Goal: Ask a question: Seek information or help from site administrators or community

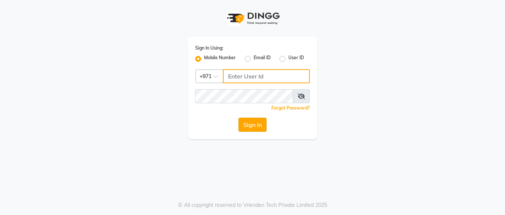
type input "502473755"
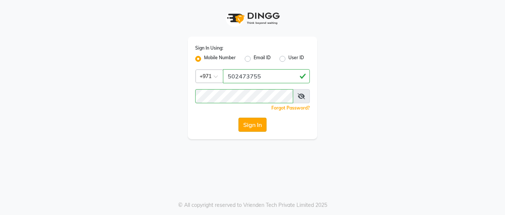
click at [258, 122] on button "Sign In" at bounding box center [252, 124] width 28 height 14
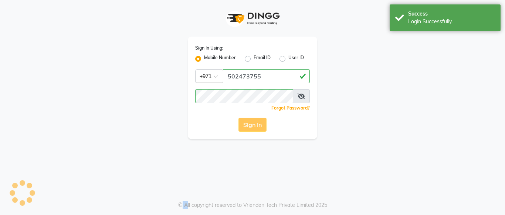
click at [258, 122] on div "Sign In" at bounding box center [252, 124] width 115 height 14
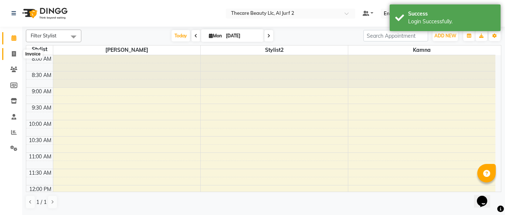
click at [13, 51] on icon at bounding box center [14, 54] width 4 height 6
select select "service"
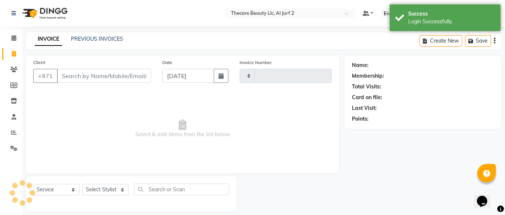
type input "0172"
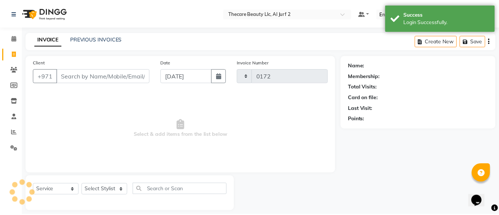
scroll to position [7, 0]
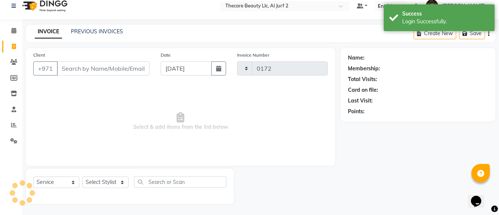
select select "8523"
click at [98, 29] on link "PREVIOUS INVOICES" at bounding box center [97, 31] width 52 height 7
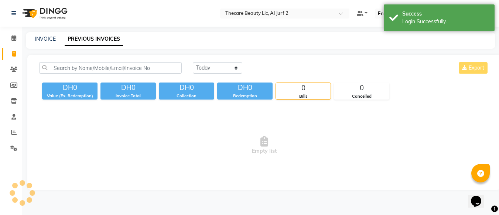
click at [98, 29] on div "Select Location × Thecare Beauty Llc, Al Jurf 2 Default Panel My Panel English …" at bounding box center [249, 107] width 499 height 215
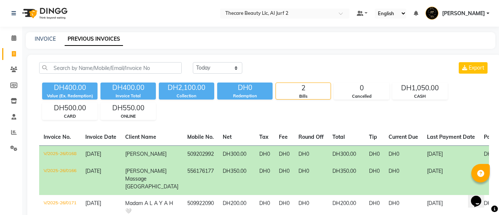
click at [111, 95] on div "Invoice Total" at bounding box center [127, 96] width 55 height 6
click at [127, 152] on span "Fatma alazem UQA" at bounding box center [145, 153] width 41 height 7
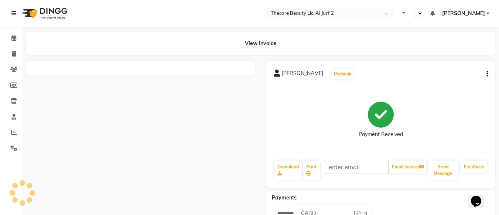
select select "en"
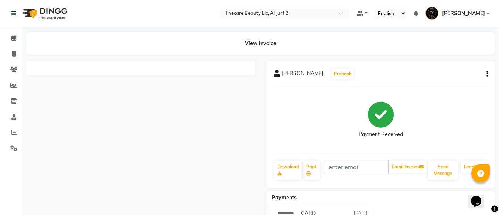
click at [476, 82] on div "[PERSON_NAME] UQA Prebook Payment Received Download Print Email Invoice Send Me…" at bounding box center [380, 124] width 229 height 127
click at [489, 73] on div "[PERSON_NAME] UQA Prebook Payment Received Download Print Email Invoice Send Me…" at bounding box center [380, 124] width 229 height 127
click at [490, 76] on div "[PERSON_NAME] UQA Prebook Payment Received Download Print Email Invoice Send Me…" at bounding box center [380, 124] width 229 height 127
click at [484, 76] on button "button" at bounding box center [486, 74] width 4 height 8
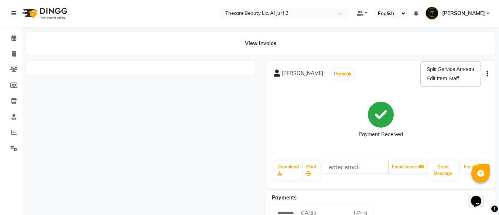
click at [484, 76] on button "button" at bounding box center [486, 74] width 4 height 8
click at [486, 74] on icon "button" at bounding box center [486, 74] width 1 height 0
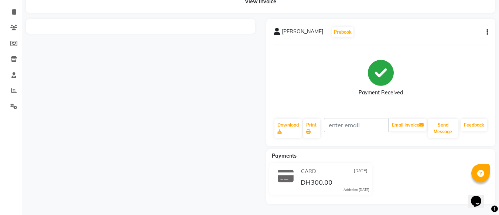
scroll to position [42, 0]
click at [488, 32] on icon "button" at bounding box center [486, 32] width 1 height 0
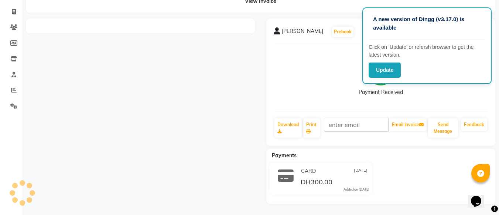
click at [373, 170] on div "CARD [DATE] DH300.00 Added on [DATE]" at bounding box center [321, 179] width 120 height 35
click at [266, 111] on div "[PERSON_NAME] UQA Prebook Payment Received Download Print Email Invoice Send Me…" at bounding box center [380, 81] width 229 height 127
click at [390, 72] on button "Update" at bounding box center [385, 69] width 32 height 15
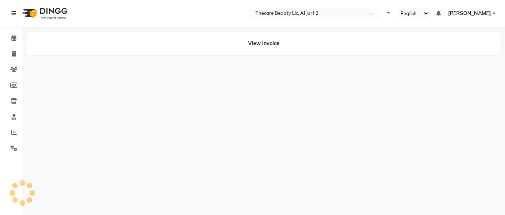
select select "en"
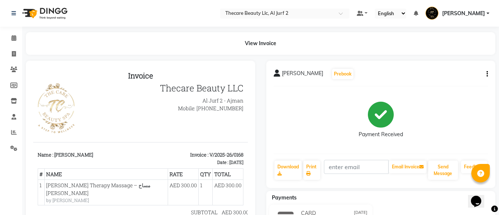
click at [489, 72] on div "[PERSON_NAME] UQA Prebook Payment Received Download Print Email Invoice Send Me…" at bounding box center [380, 124] width 229 height 127
click at [486, 74] on button "button" at bounding box center [486, 74] width 4 height 8
click at [12, 56] on icon at bounding box center [14, 54] width 4 height 6
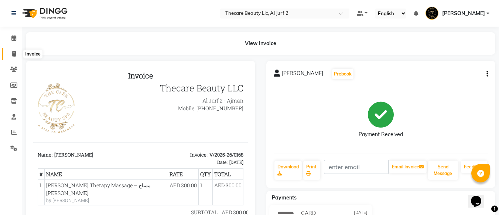
click at [11, 56] on link "Invoice" at bounding box center [11, 54] width 18 height 12
select select "service"
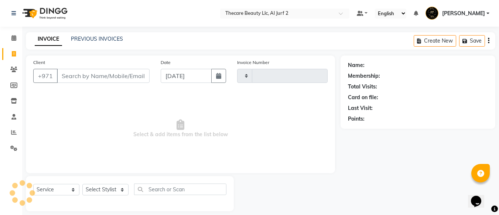
scroll to position [7, 0]
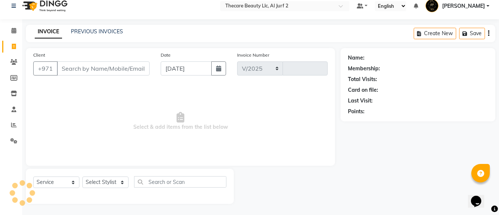
select select "8523"
type input "0172"
click at [94, 33] on link "PREVIOUS INVOICES" at bounding box center [97, 31] width 52 height 7
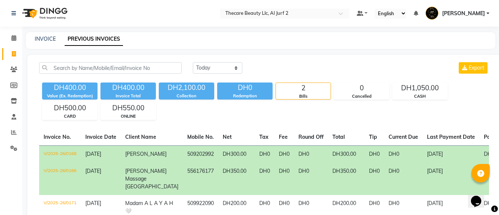
click at [218, 155] on td "DH300.00" at bounding box center [236, 153] width 37 height 17
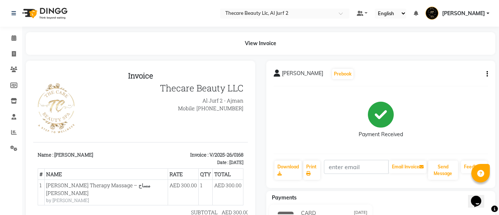
click at [203, 154] on p "Invoice : V/2025-26/0168" at bounding box center [194, 154] width 99 height 7
click at [379, 144] on div "Payment Received" at bounding box center [381, 119] width 215 height 55
click at [465, 156] on div "Fatma alazem UQA Prebook Payment Received Download Print Email Invoice Send Mes…" at bounding box center [380, 124] width 229 height 127
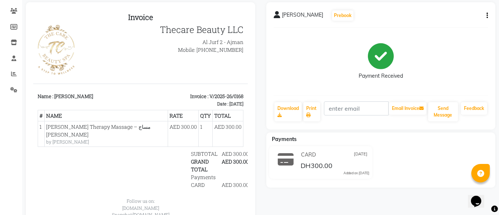
scroll to position [59, 0]
click at [486, 15] on icon "button" at bounding box center [486, 15] width 1 height 0
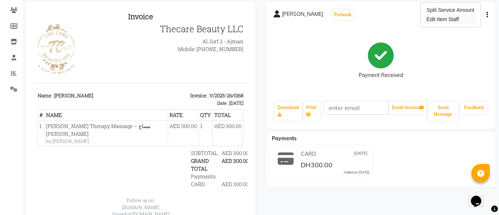
click at [460, 20] on div "Edit Item Staff" at bounding box center [450, 19] width 51 height 9
select select "84182"
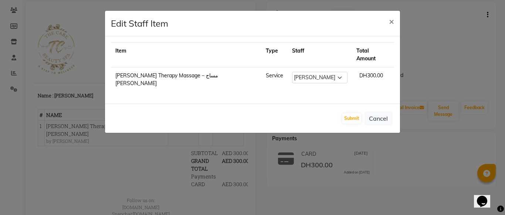
click at [475, 51] on ngb-modal-window "Edit Staff Item × Item Type Staff Total Amount Madero Therapy Massage – مساج ما…" at bounding box center [252, 107] width 505 height 215
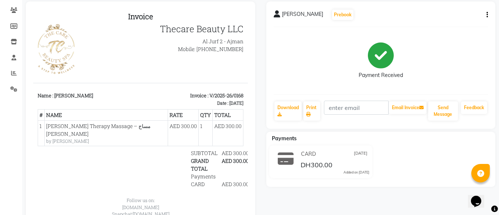
click at [486, 15] on icon "button" at bounding box center [486, 15] width 1 height 0
click at [488, 15] on icon "button" at bounding box center [486, 15] width 1 height 0
click at [472, 7] on div "Split Service Amount" at bounding box center [450, 10] width 51 height 9
select select "84182"
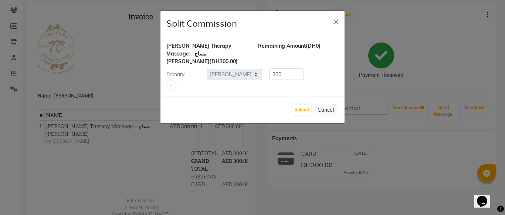
click at [474, 16] on ngb-modal-window "Split Commission × Madero Therapy Massage – مساج ماديرو ثيرابي (DH300.00) Remai…" at bounding box center [252, 107] width 505 height 215
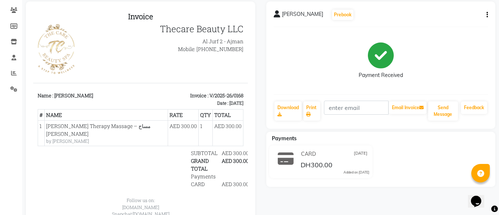
drag, startPoint x: 427, startPoint y: 148, endPoint x: 364, endPoint y: 167, distance: 66.3
click at [364, 167] on div "CARD 01-09-2025 DH300.00 Added on 01-09-2025" at bounding box center [381, 162] width 240 height 35
click at [359, 154] on span "[DATE]" at bounding box center [361, 154] width 14 height 8
click at [355, 152] on span "[DATE]" at bounding box center [361, 154] width 14 height 8
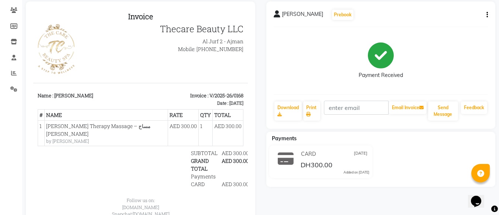
click at [355, 152] on span "[DATE]" at bounding box center [361, 154] width 14 height 8
click at [354, 155] on span "[DATE]" at bounding box center [361, 154] width 14 height 8
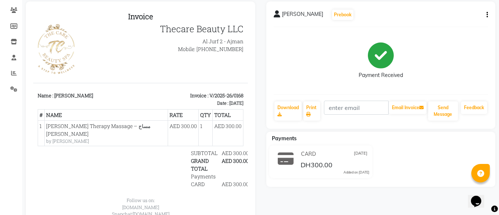
click at [354, 150] on span "[DATE]" at bounding box center [361, 154] width 14 height 8
click at [488, 12] on div "Fatma alazem UQA Prebook Payment Received Download Print Email Invoice Send Mes…" at bounding box center [380, 64] width 229 height 127
drag, startPoint x: 489, startPoint y: 2, endPoint x: 350, endPoint y: 85, distance: 162.0
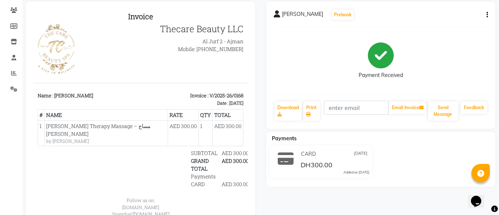
click at [350, 85] on div "Payment Received" at bounding box center [381, 60] width 215 height 55
click at [14, 28] on icon at bounding box center [13, 26] width 7 height 6
select select
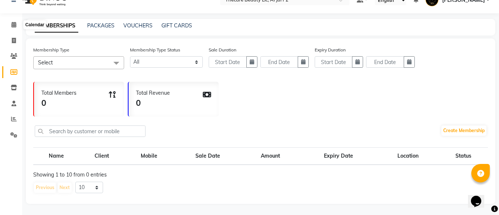
scroll to position [13, 0]
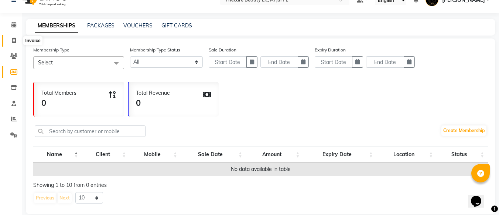
click at [12, 44] on span at bounding box center [13, 41] width 13 height 8
select select "service"
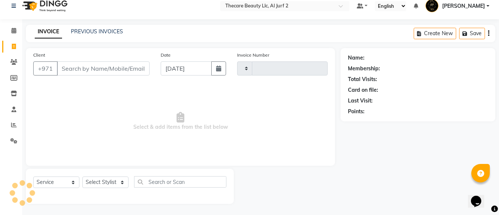
scroll to position [7, 0]
type input "0172"
select select "8523"
click at [0, 68] on li "Clients" at bounding box center [11, 62] width 22 height 16
click at [112, 29] on link "PREVIOUS INVOICES" at bounding box center [97, 31] width 52 height 7
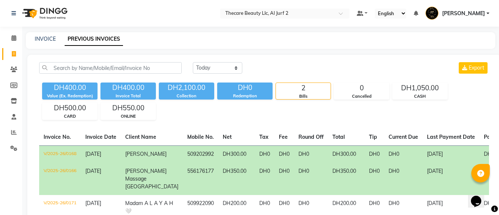
click at [122, 158] on td "Fatma alazem UQA" at bounding box center [152, 153] width 62 height 17
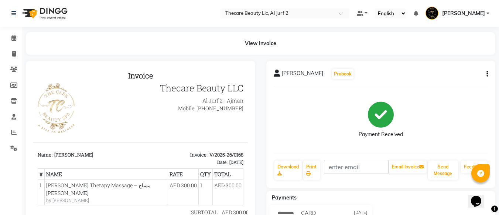
drag, startPoint x: 478, startPoint y: 82, endPoint x: 486, endPoint y: 70, distance: 14.6
click at [486, 70] on div "Fatma alazem UQA Prebook Payment Received Download Print Email Invoice Send Mes…" at bounding box center [380, 124] width 229 height 127
click at [486, 74] on icon "button" at bounding box center [486, 74] width 1 height 0
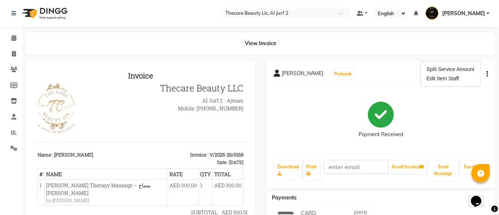
click at [481, 195] on icon "Chat widget" at bounding box center [476, 200] width 10 height 11
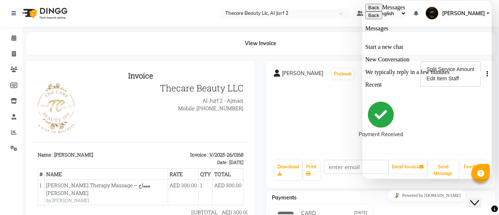
click at [420, 214] on p "Start a new chat" at bounding box center [426, 218] width 123 height 7
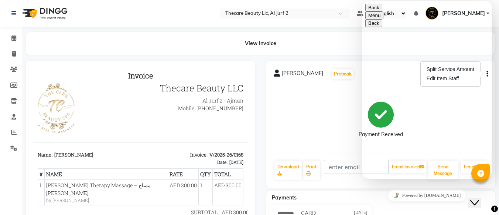
click at [424, 205] on div "Hi there 👋 Need help? Search our help center for answers or start a conversatio…" at bounding box center [426, 205] width 123 height 0
click at [398, 205] on textarea at bounding box center [398, 208] width 67 height 6
click at [410, 205] on textarea "how i delet the perive invoice" at bounding box center [398, 208] width 67 height 6
click at [389, 205] on textarea "how i delet the invoice" at bounding box center [398, 208] width 67 height 6
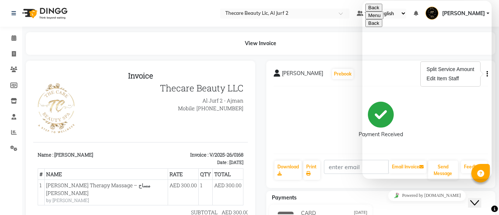
click at [389, 205] on textarea "how i delet the invoice" at bounding box center [398, 208] width 67 height 6
click at [391, 205] on textarea "how i delet the invoice" at bounding box center [398, 208] width 67 height 6
type textarea "how i delet the invoice"
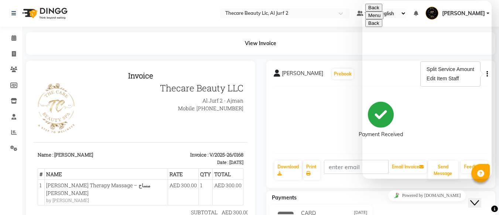
click at [368, 212] on icon "Insert emoji" at bounding box center [368, 215] width 0 height 6
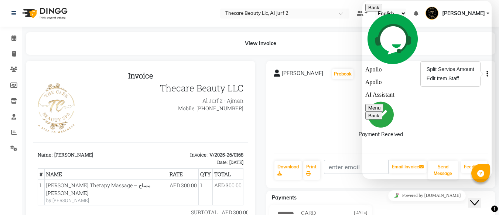
scroll to position [92, 0]
click at [497, 189] on div "Fatma alazem UQA Prebook Payment Received Download Print Email Invoice Send Mes…" at bounding box center [381, 182] width 240 height 242
click at [484, 21] on div "Back Apollo Apollo AI Assistant Menu" at bounding box center [426, 58] width 123 height 108
click at [383, 104] on button "Menu" at bounding box center [374, 108] width 18 height 8
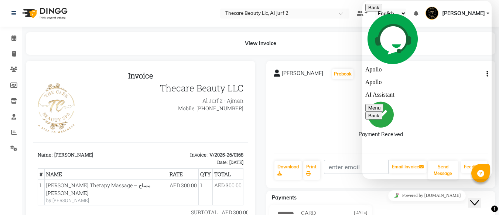
click at [383, 104] on button "Menu" at bounding box center [374, 108] width 18 height 8
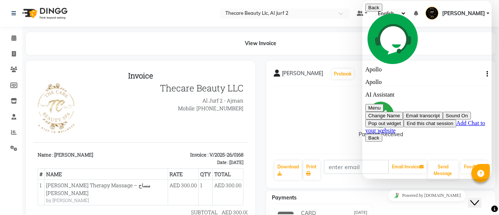
click at [404, 119] on button "Pop out widget" at bounding box center [384, 123] width 38 height 8
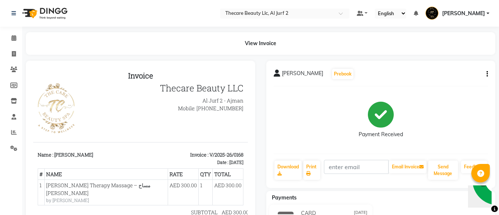
click at [469, 56] on main "View Invoice Fatma alazem UQA Prebook Payment Received Download Print Email Inv…" at bounding box center [260, 172] width 477 height 281
drag, startPoint x: 504, startPoint y: 0, endPoint x: 318, endPoint y: 63, distance: 196.6
click at [318, 63] on div "Fatma alazem UQA Prebook Payment Received Download Print Email Invoice Send Mes…" at bounding box center [380, 124] width 229 height 127
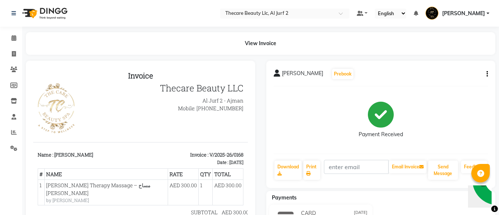
click at [489, 68] on div "Fatma alazem UQA Prebook Payment Received Download Print Email Invoice Send Mes…" at bounding box center [380, 124] width 229 height 127
click at [486, 79] on div "Fatma alazem UQA Prebook" at bounding box center [381, 74] width 215 height 12
drag, startPoint x: 486, startPoint y: 79, endPoint x: 488, endPoint y: 73, distance: 6.0
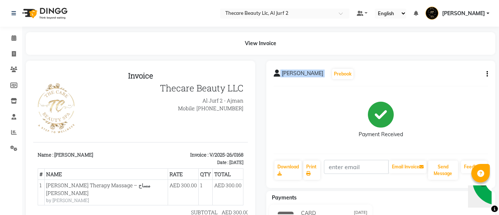
click at [488, 73] on div "Fatma alazem UQA Prebook Payment Received Download Print Email Invoice Send Mes…" at bounding box center [380, 124] width 229 height 127
click at [12, 50] on span at bounding box center [13, 54] width 13 height 8
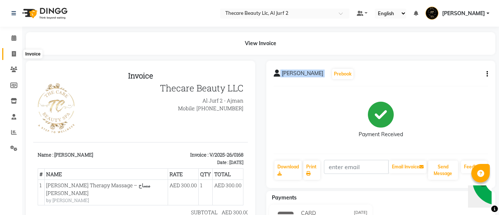
click at [12, 50] on span at bounding box center [13, 54] width 13 height 8
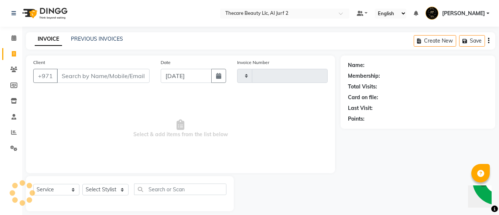
click at [12, 50] on span at bounding box center [13, 54] width 13 height 8
select select "service"
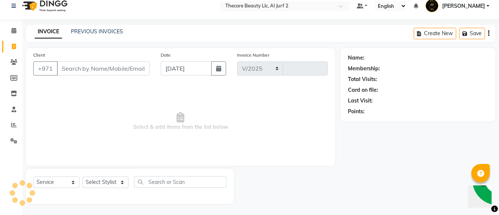
select select "8523"
type input "0172"
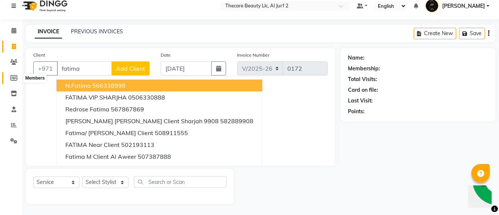
type input "fatima"
click at [15, 78] on icon at bounding box center [13, 78] width 7 height 6
select select
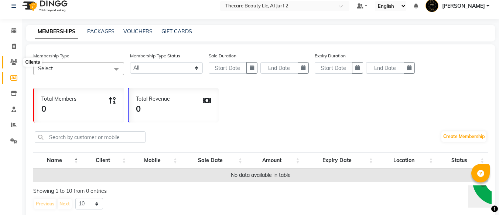
click at [13, 61] on icon at bounding box center [13, 62] width 7 height 6
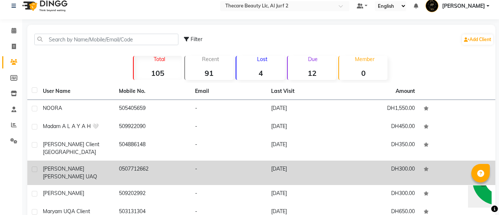
drag, startPoint x: 118, startPoint y: 169, endPoint x: 124, endPoint y: 168, distance: 5.9
click at [123, 168] on td "0507712662" at bounding box center [153, 172] width 76 height 24
click at [419, 168] on td at bounding box center [457, 172] width 76 height 24
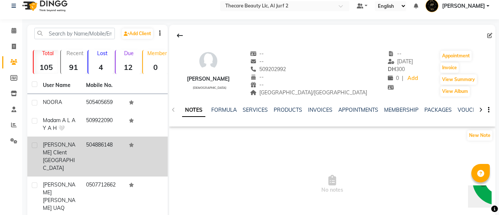
click at [128, 164] on td at bounding box center [145, 156] width 43 height 40
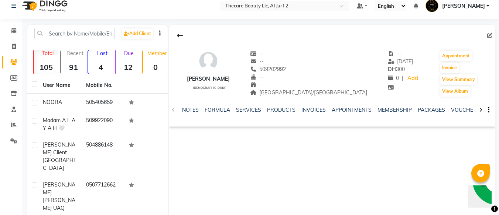
click at [259, 150] on div "Fatma alazem UQA female -- -- 509202992 -- -- Dubai/UQA -- 01-09-2025 DH 300 0 …" at bounding box center [332, 136] width 326 height 222
click at [488, 106] on button "button" at bounding box center [487, 110] width 4 height 8
click at [486, 72] on div "Fatma alazem UQA female -- -- 509202992 -- -- Dubai/UQA -- 01-09-2025 DH 300 0 …" at bounding box center [332, 69] width 326 height 55
click at [447, 72] on button "Invoice" at bounding box center [449, 67] width 18 height 10
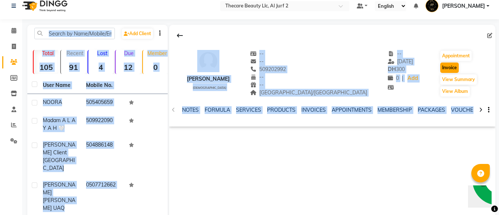
select select "service"
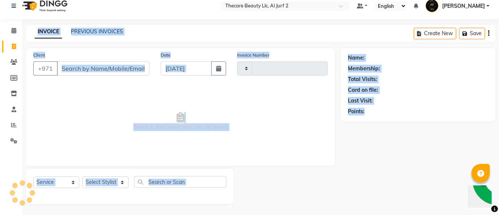
type input "509202992"
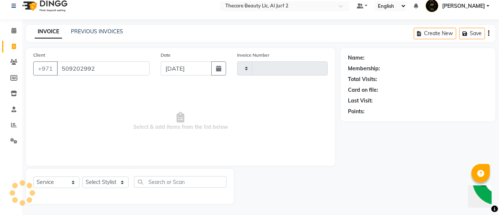
type input "0172"
select select "8523"
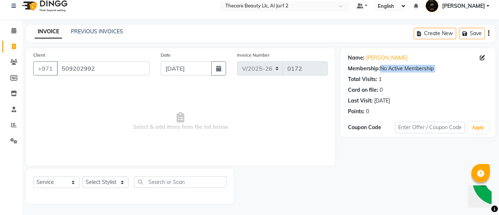
click at [489, 33] on icon "button" at bounding box center [488, 33] width 1 height 0
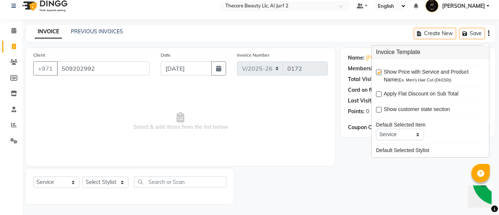
click at [434, 207] on main "INVOICE PREVIOUS INVOICES Create New Save Client +971 509202992 Date 01-09-2025…" at bounding box center [260, 120] width 477 height 190
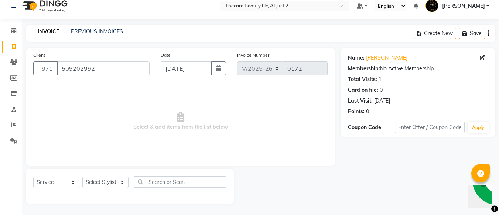
click at [420, 71] on div "Membership: No Active Membership" at bounding box center [418, 69] width 140 height 8
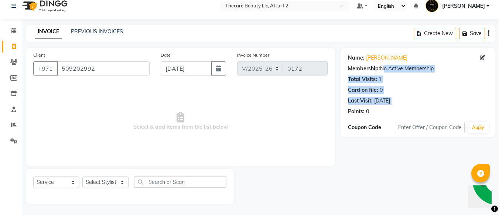
drag, startPoint x: 420, startPoint y: 71, endPoint x: 404, endPoint y: 97, distance: 30.5
click at [404, 97] on div "Name: Fatma Alazem Uqa Membership: No Active Membership Total Visits: 1 Card on…" at bounding box center [418, 83] width 140 height 64
click at [404, 97] on div "Last Visit: 01-09-2025" at bounding box center [418, 101] width 140 height 8
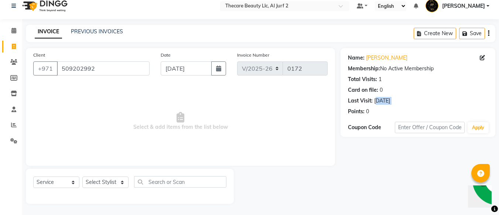
click at [404, 97] on div "Last Visit: 01-09-2025" at bounding box center [418, 101] width 140 height 8
click at [390, 100] on div "[DATE]" at bounding box center [382, 101] width 16 height 8
click at [388, 101] on div "[DATE]" at bounding box center [382, 101] width 16 height 8
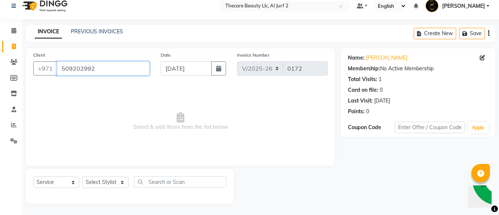
click at [93, 65] on input "509202992" at bounding box center [103, 68] width 93 height 14
click at [13, 45] on icon at bounding box center [14, 47] width 4 height 6
select select "service"
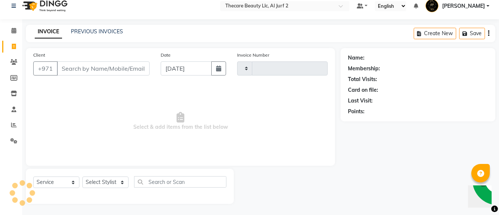
type input "0172"
select select "8523"
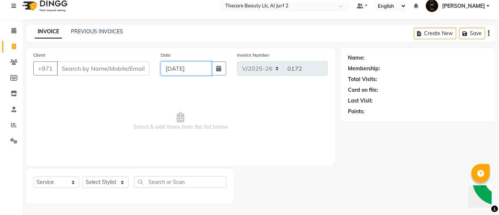
click at [182, 67] on input "[DATE]" at bounding box center [186, 68] width 51 height 14
select select "9"
select select "2025"
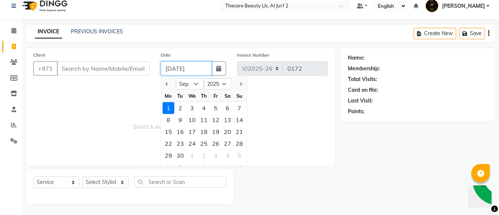
click at [182, 67] on input "[DATE]" at bounding box center [186, 68] width 51 height 14
click at [183, 154] on div "30" at bounding box center [180, 155] width 12 height 12
type input "30-09-2025"
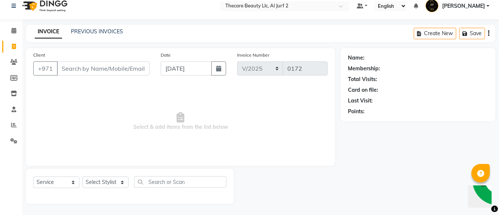
click at [109, 102] on span "Select & add items from the list below" at bounding box center [180, 121] width 294 height 74
click at [109, 29] on link "PREVIOUS INVOICES" at bounding box center [97, 31] width 52 height 7
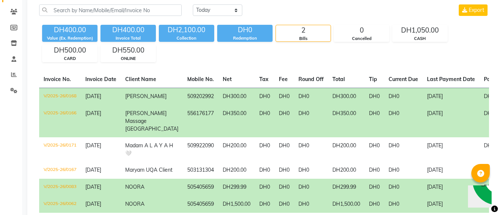
scroll to position [59, 0]
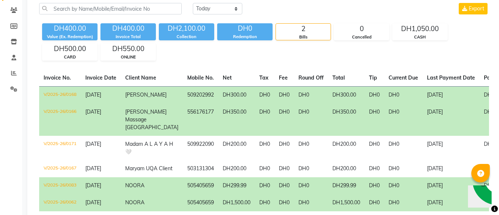
click at [133, 98] on span "Fatma alazem UQA" at bounding box center [145, 94] width 41 height 7
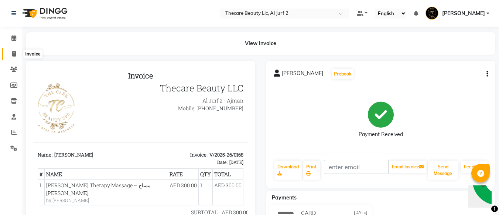
click at [15, 52] on icon at bounding box center [14, 54] width 4 height 6
select select "service"
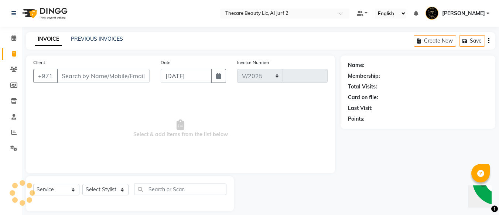
scroll to position [7, 0]
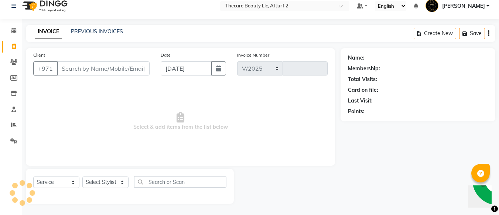
select select "8523"
type input "0172"
click at [78, 30] on link "PREVIOUS INVOICES" at bounding box center [97, 31] width 52 height 7
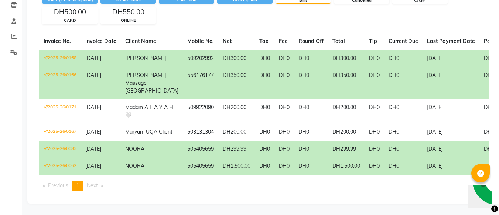
scroll to position [118, 0]
click at [152, 155] on td "NOORA" at bounding box center [152, 148] width 62 height 17
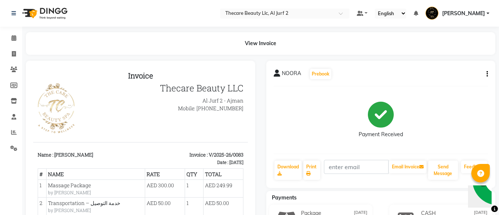
click at [468, 81] on div "NOORA Prebook Payment Received Download Print Email Invoice Send Message Feedba…" at bounding box center [380, 124] width 229 height 127
click at [472, 72] on div "NOORA Prebook" at bounding box center [381, 74] width 215 height 12
